Goal: Feedback & Contribution: Leave review/rating

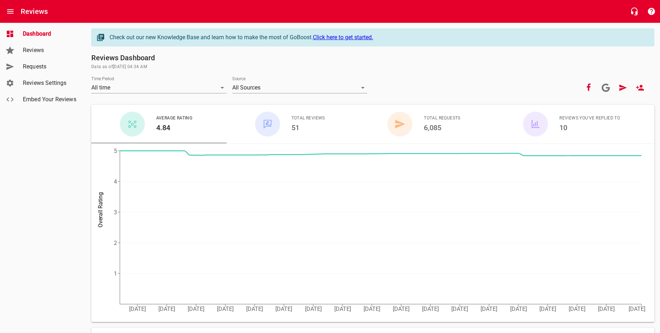
click at [52, 70] on span "Requests" at bounding box center [50, 66] width 54 height 9
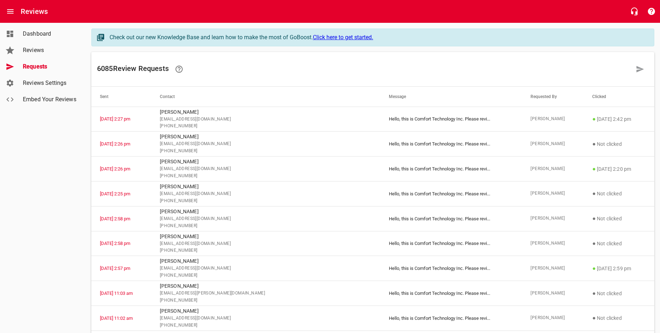
click at [637, 66] on icon at bounding box center [640, 69] width 9 height 9
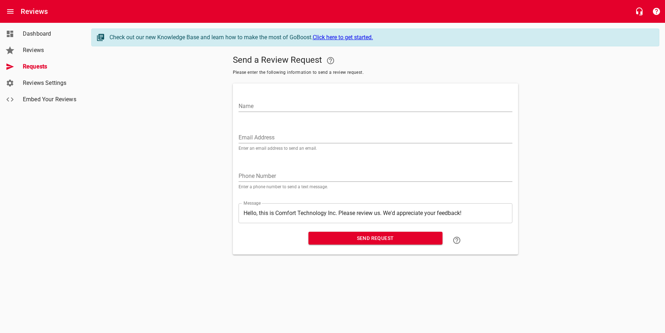
click at [428, 104] on input "Name" at bounding box center [376, 106] width 274 height 11
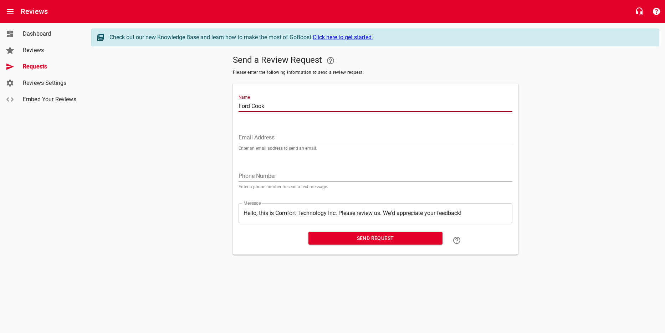
type input "Ford Cook"
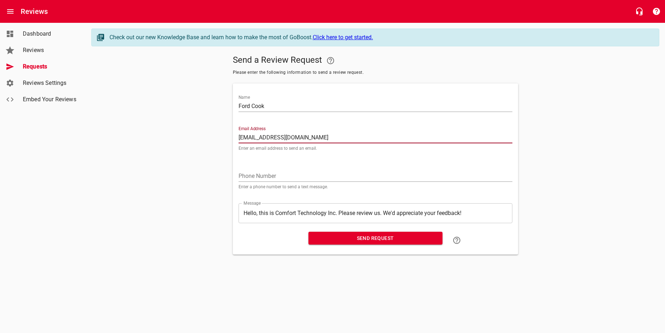
type input "[EMAIL_ADDRESS][DOMAIN_NAME]"
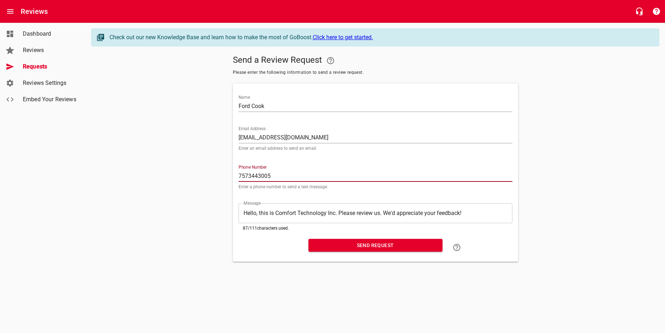
type input "7573443005"
click at [373, 249] on span "Send Request" at bounding box center [375, 245] width 123 height 9
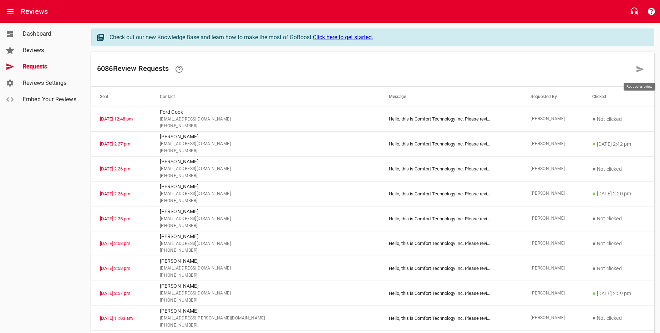
click at [641, 73] on link at bounding box center [639, 69] width 17 height 17
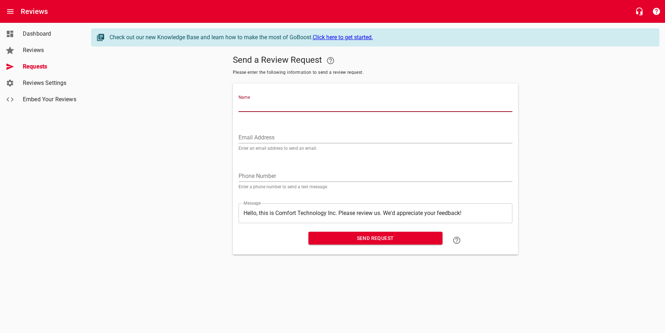
click at [414, 108] on input "Name" at bounding box center [376, 106] width 274 height 11
type input "[PERSON_NAME]"
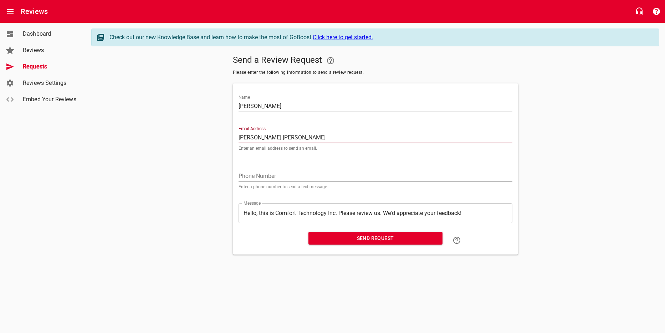
type input "[PERSON_NAME][EMAIL_ADDRESS][DOMAIN_NAME]"
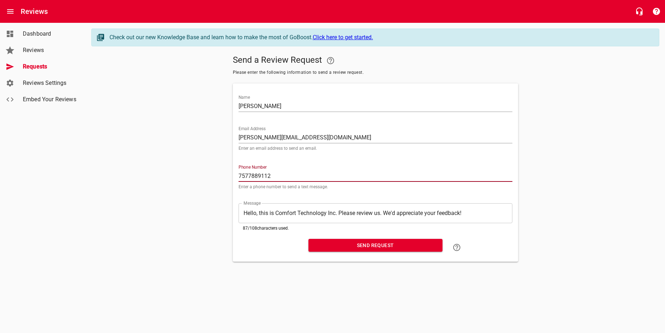
type input "7577889112"
click at [393, 239] on button "Send Request" at bounding box center [376, 245] width 134 height 13
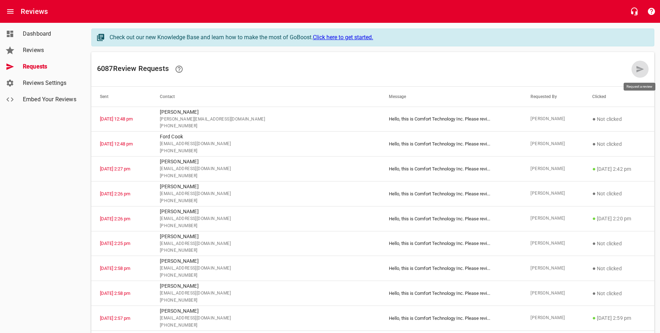
click at [643, 65] on icon at bounding box center [640, 69] width 9 height 9
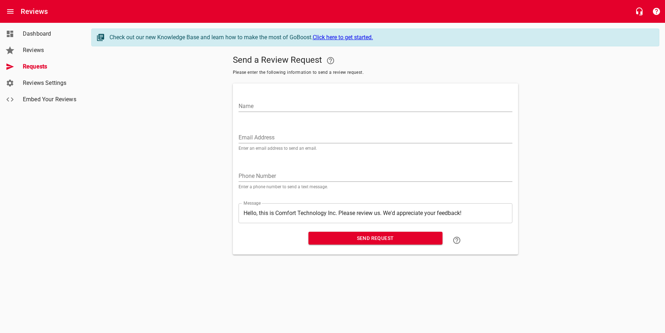
click at [401, 105] on input "Name" at bounding box center [376, 106] width 274 height 11
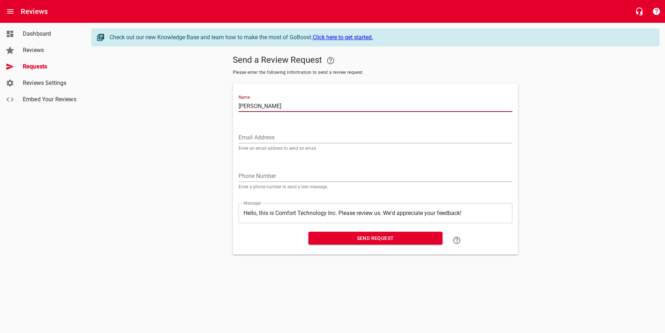
type input "[PERSON_NAME]"
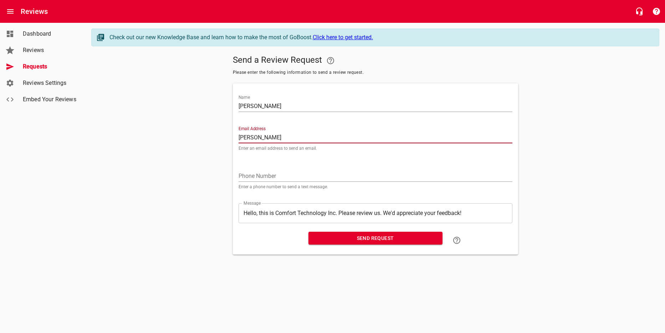
type input "[PERSON_NAME][EMAIL_ADDRESS][DOMAIN_NAME]"
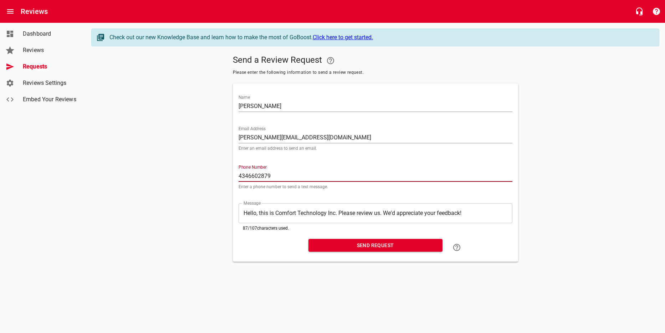
type input "4346602879"
click at [366, 241] on span "Send Request" at bounding box center [375, 245] width 123 height 9
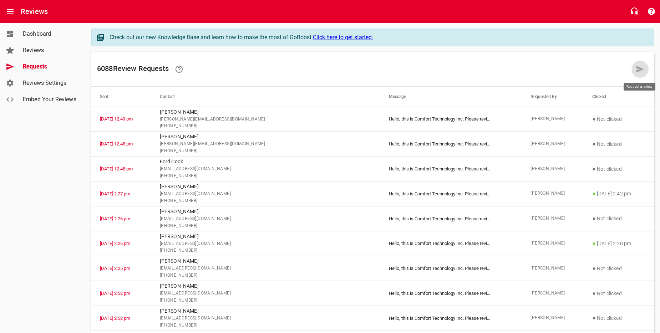
click at [644, 67] on link at bounding box center [639, 69] width 17 height 17
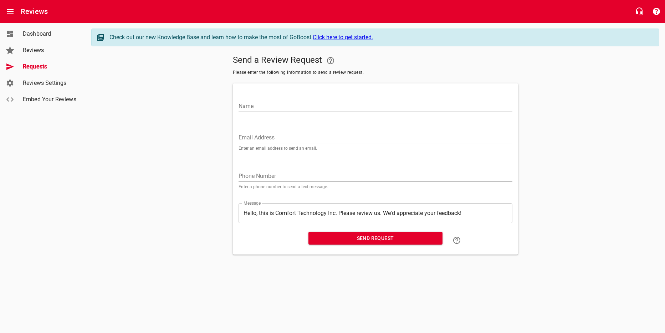
click at [308, 104] on input "Name" at bounding box center [376, 106] width 274 height 11
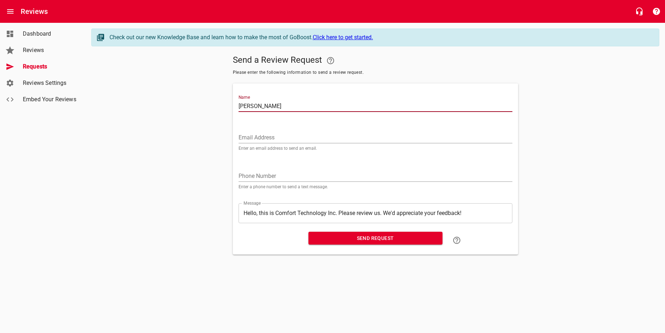
type input "[PERSON_NAME]"
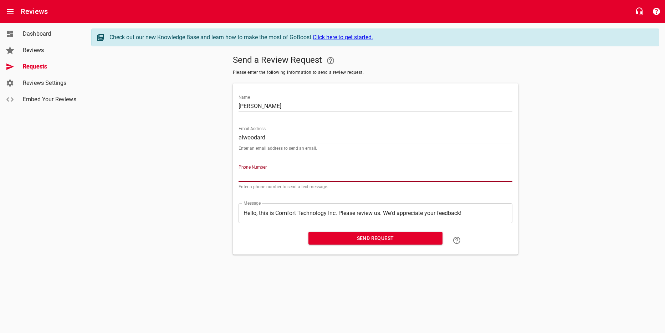
click at [324, 133] on input "alwoodard" at bounding box center [376, 137] width 274 height 11
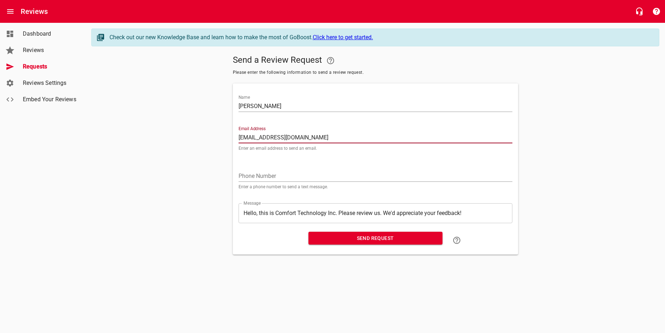
type input "[EMAIL_ADDRESS][DOMAIN_NAME]"
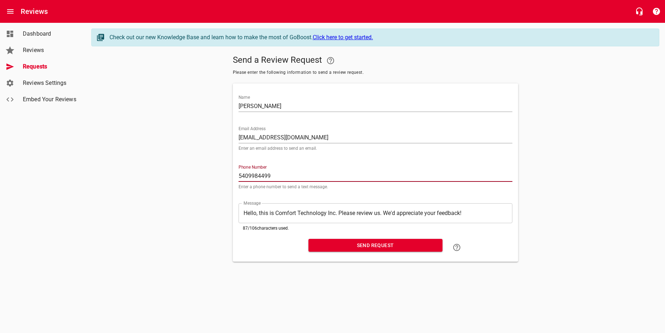
type input "5409984499"
click at [342, 248] on span "Send Request" at bounding box center [375, 245] width 123 height 9
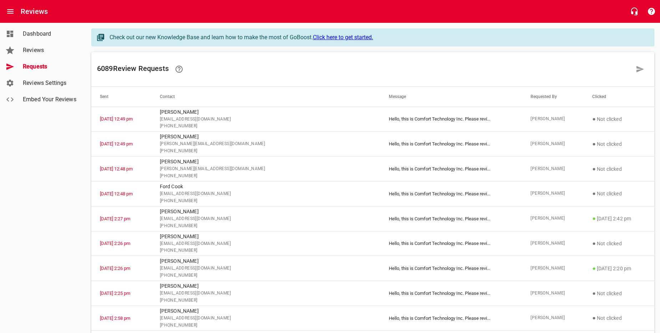
click at [640, 60] on div "6089 Review Request s" at bounding box center [372, 69] width 563 height 35
click at [640, 64] on link at bounding box center [639, 69] width 17 height 17
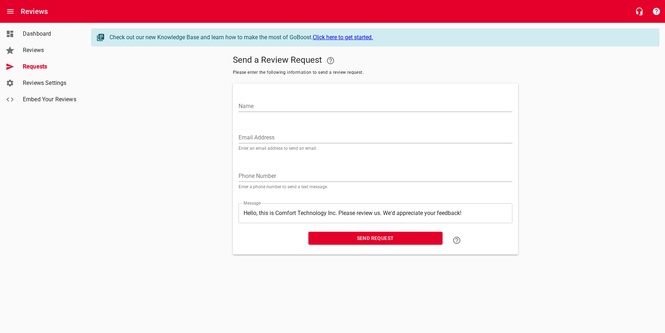
click at [428, 109] on input "Name" at bounding box center [376, 106] width 274 height 11
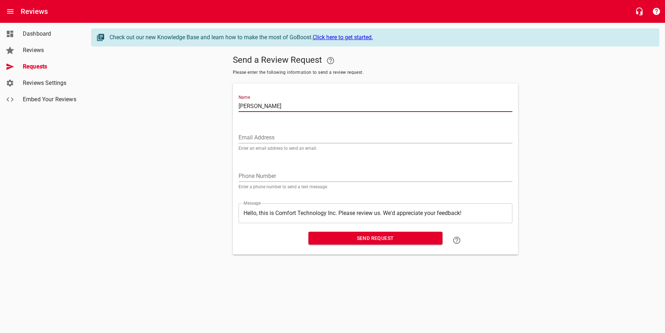
type input "[PERSON_NAME]"
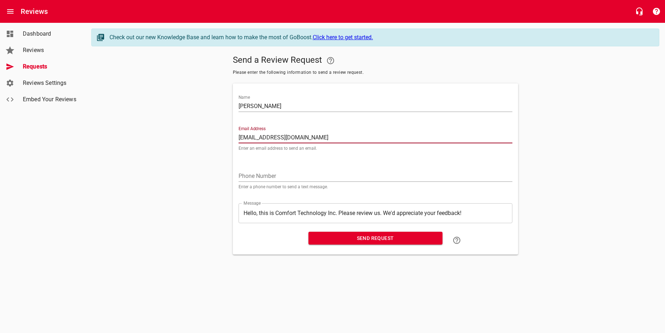
type input "[EMAIL_ADDRESS][DOMAIN_NAME]"
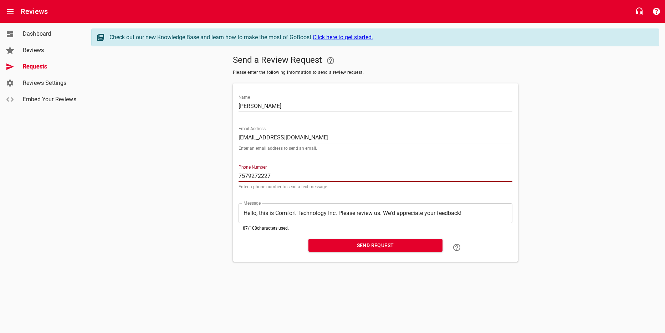
type input "7579272227"
click at [415, 250] on button "Send Request" at bounding box center [376, 245] width 134 height 13
